Goal: Task Accomplishment & Management: Use online tool/utility

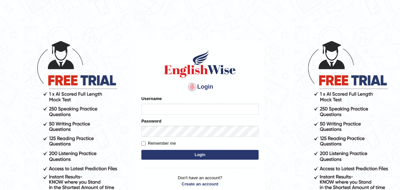
type input "Vineeta123"
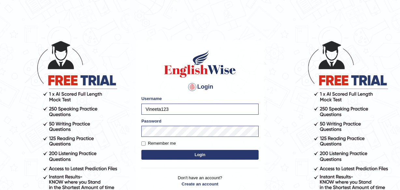
drag, startPoint x: 177, startPoint y: 106, endPoint x: 22, endPoint y: 107, distance: 155.3
click at [22, 107] on body "Login Please fix the following errors: Username Vineeta123 Password Remember me…" at bounding box center [200, 115] width 400 height 190
type input "karanvir_parramatta"
click at [193, 152] on button "Login" at bounding box center [199, 155] width 117 height 10
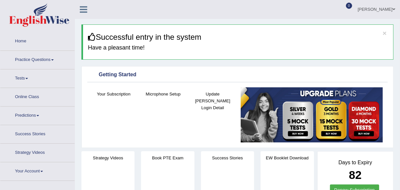
click at [22, 88] on link "Online Class" at bounding box center [37, 96] width 74 height 16
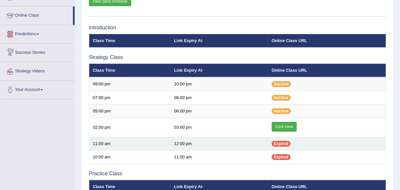
scroll to position [118, 0]
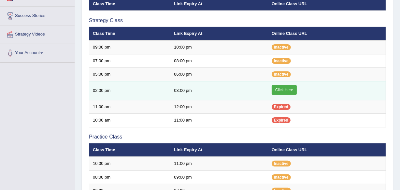
click at [287, 87] on link "Click Here" at bounding box center [284, 90] width 25 height 10
